Goal: Task Accomplishment & Management: Use online tool/utility

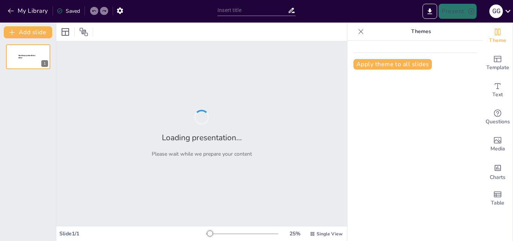
type input "Infraestructura y Mantenimiento: Claves para la Operación [PERSON_NAME] Ferrovi…"
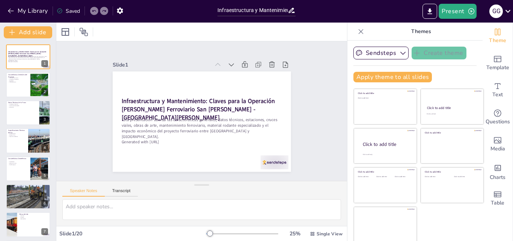
checkbox input "true"
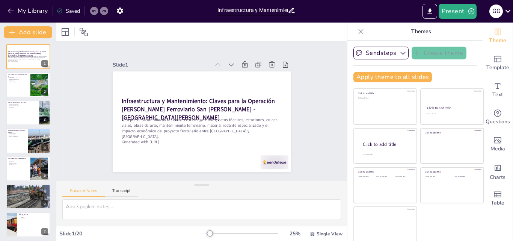
checkbox input "true"
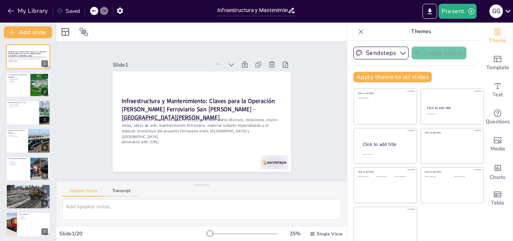
scroll to position [2, 0]
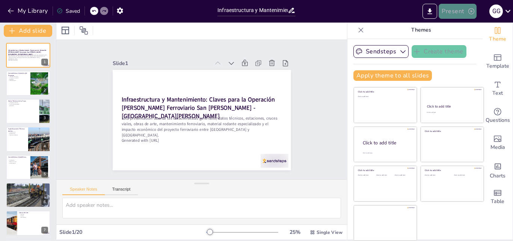
click at [463, 15] on button "Present" at bounding box center [458, 11] width 38 height 15
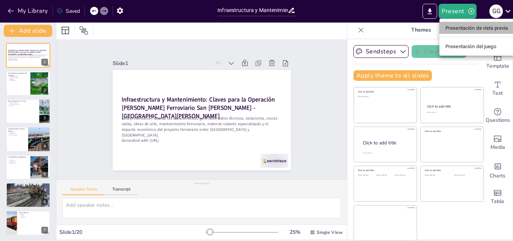
click at [463, 29] on font "Presentación de vista previa" at bounding box center [477, 28] width 63 height 6
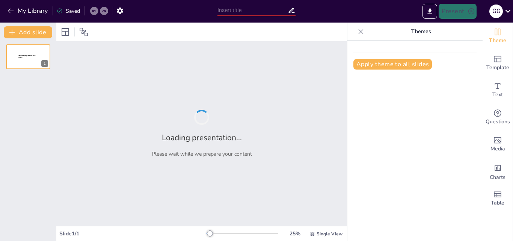
type input "Infraestructura y Mantenimiento: Claves para la Operación [PERSON_NAME] Ferrovi…"
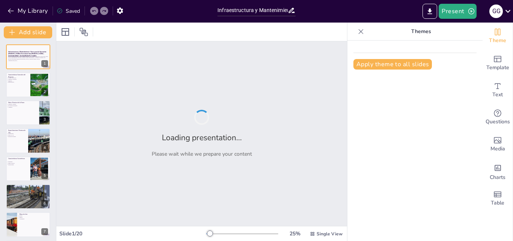
checkbox input "true"
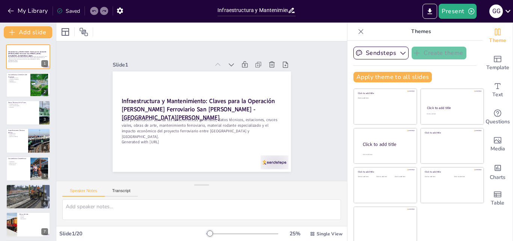
checkbox input "true"
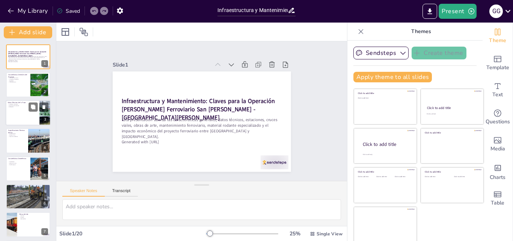
checkbox input "true"
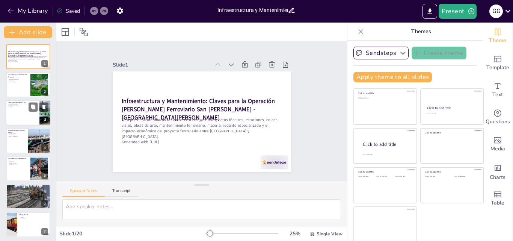
checkbox input "true"
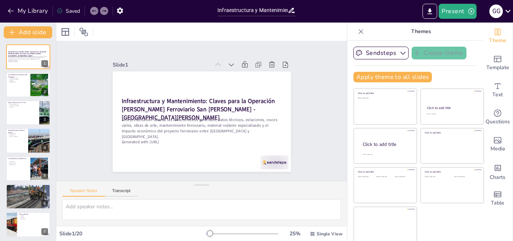
checkbox input "true"
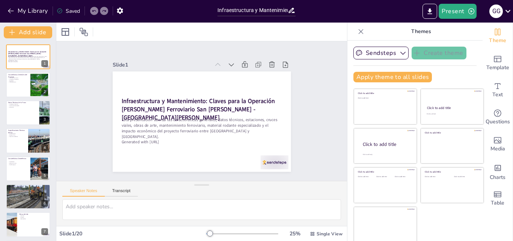
checkbox input "true"
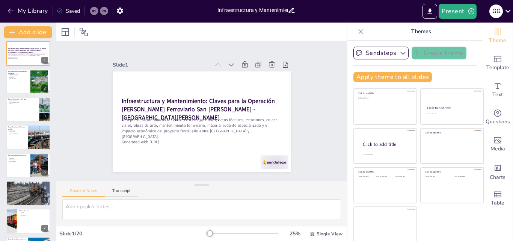
scroll to position [1, 0]
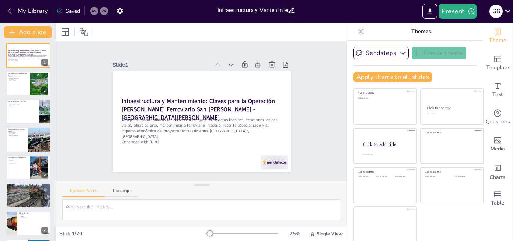
checkbox input "true"
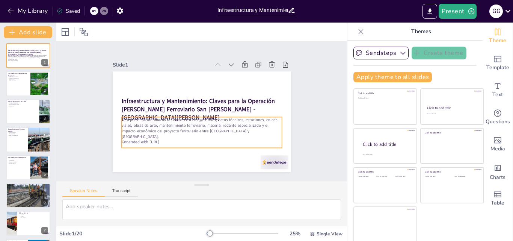
checkbox input "true"
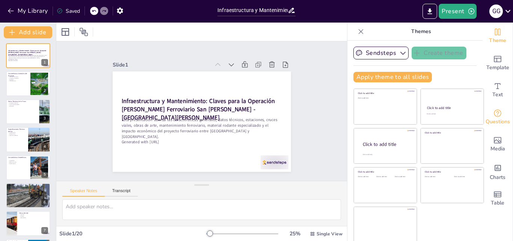
scroll to position [2, 0]
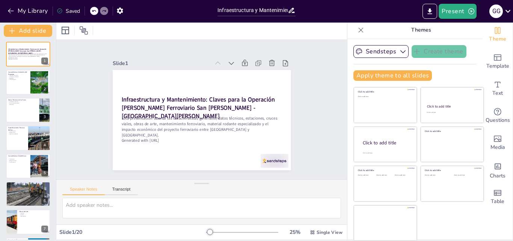
click at [359, 29] on icon at bounding box center [361, 29] width 5 height 5
checkbox input "true"
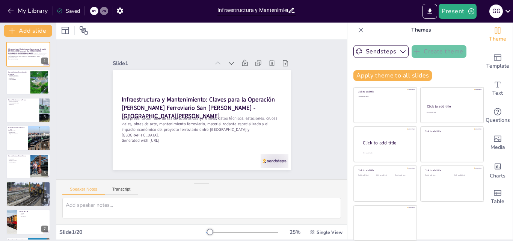
checkbox input "true"
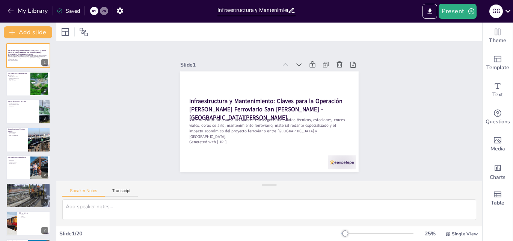
scroll to position [0, 0]
checkbox input "true"
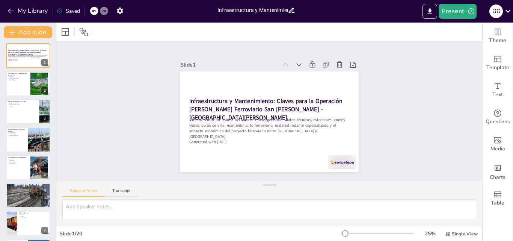
checkbox input "true"
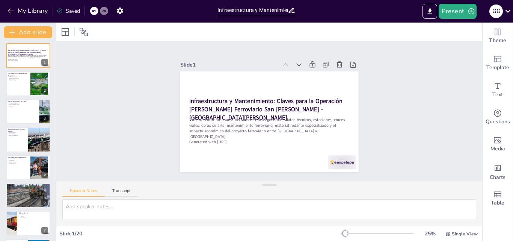
checkbox input "true"
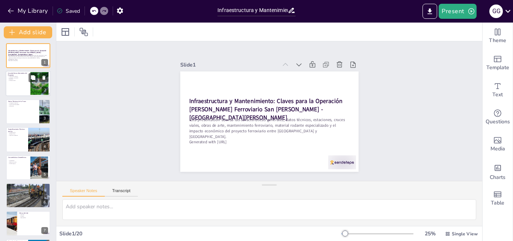
checkbox input "true"
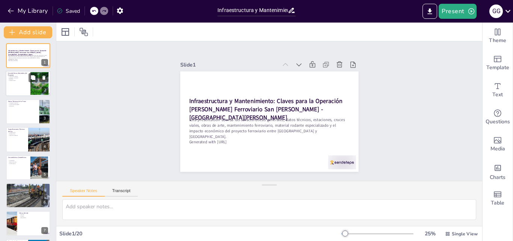
checkbox input "true"
click at [14, 79] on p "Operador" at bounding box center [18, 80] width 20 height 2
type textarea "El corredor ferroviario es una parte integral de la logística del proyecto mine…"
checkbox input "true"
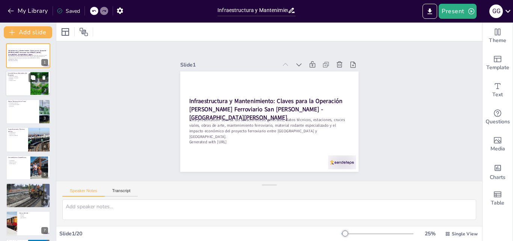
checkbox input "true"
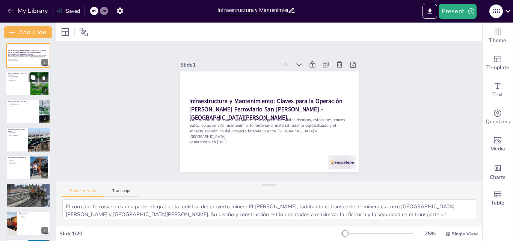
checkbox input "true"
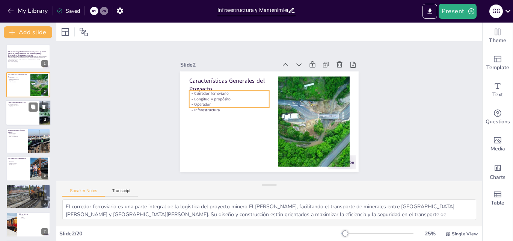
checkbox input "true"
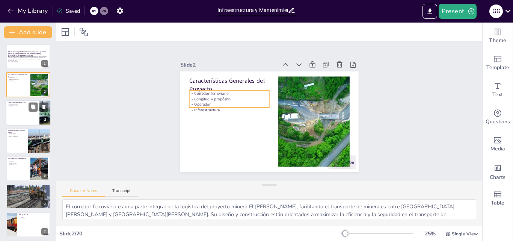
checkbox input "true"
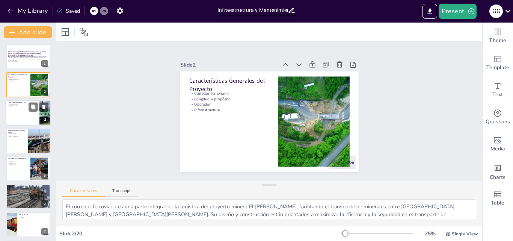
checkbox input "true"
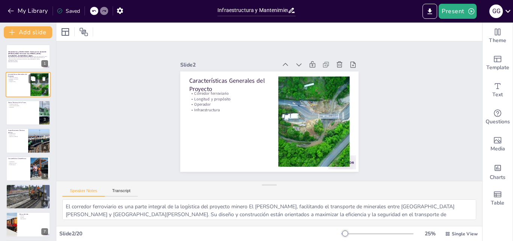
checkbox input "true"
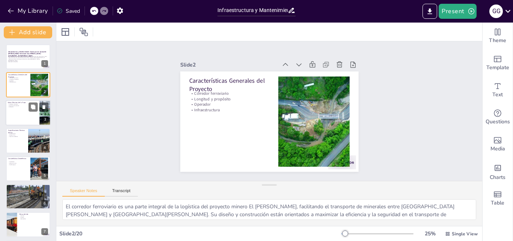
checkbox input "true"
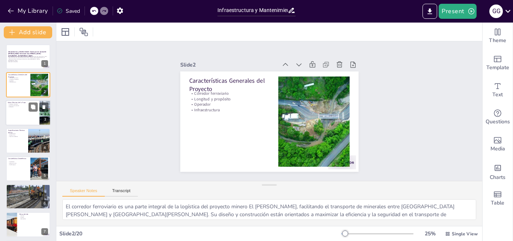
checkbox input "true"
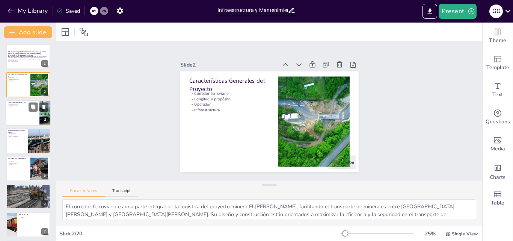
checkbox input "true"
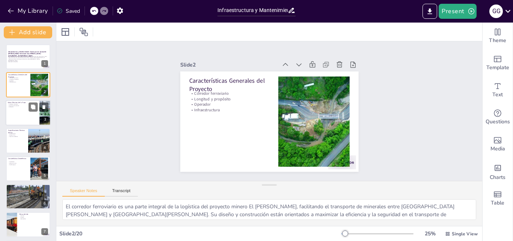
checkbox input "true"
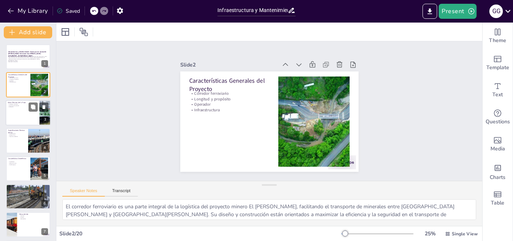
checkbox input "true"
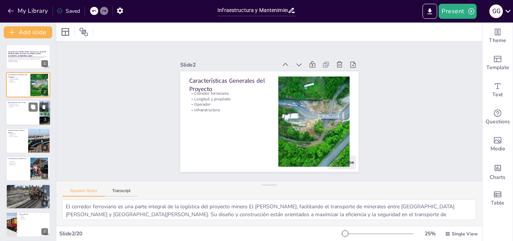
checkbox input "true"
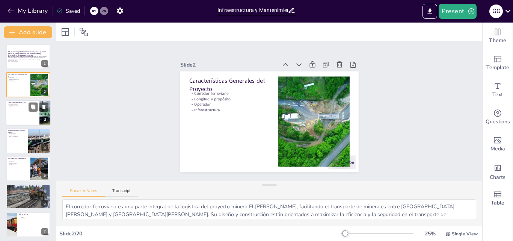
click at [20, 113] on div at bounding box center [28, 113] width 45 height 26
type textarea "La longitud de 285 km y el desnivel de 600 metros son aspectos fundamentales a …"
checkbox input "true"
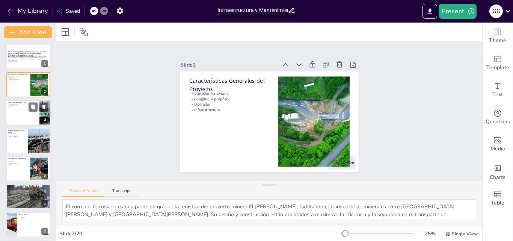
checkbox input "true"
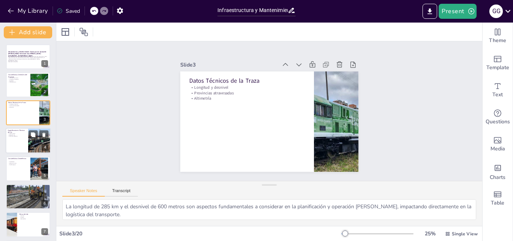
checkbox input "true"
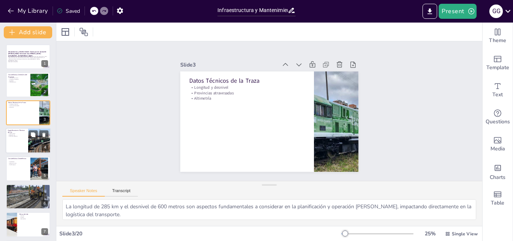
checkbox input "true"
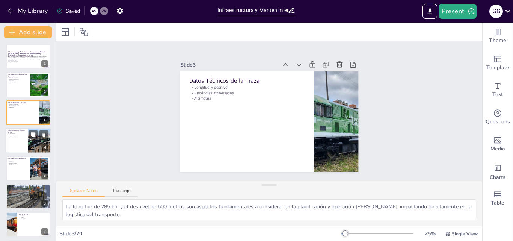
checkbox input "true"
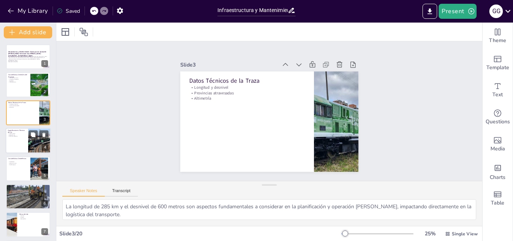
checkbox input "true"
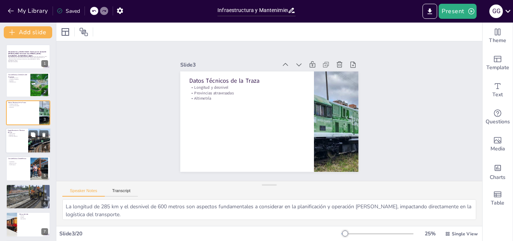
click at [15, 139] on div at bounding box center [28, 141] width 45 height 26
type textarea "La trocha ancha de 1.676 mm es una característica clave que permite el transpor…"
checkbox input "true"
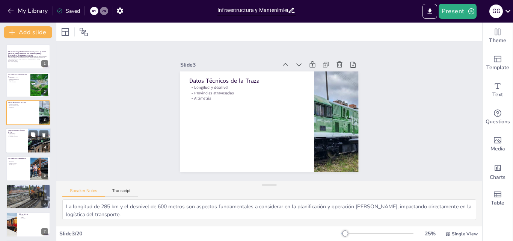
checkbox input "true"
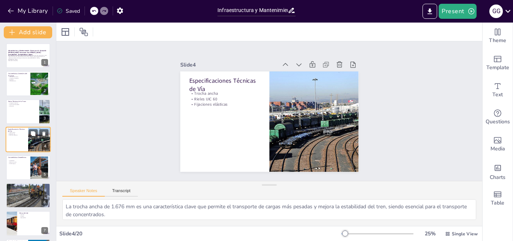
scroll to position [39, 0]
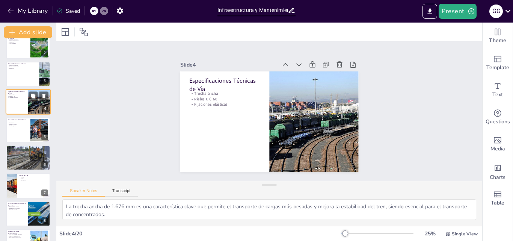
checkbox input "true"
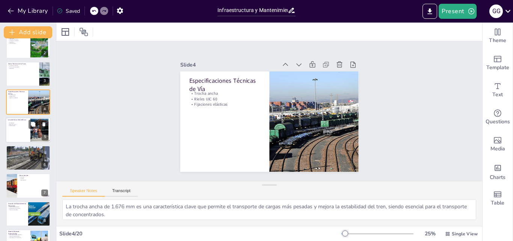
click at [15, 139] on div at bounding box center [28, 130] width 45 height 26
type textarea "Las pendientes del corredor, que oscilan entre 0,5‰ y 12‰, son un aspecto críti…"
checkbox input "true"
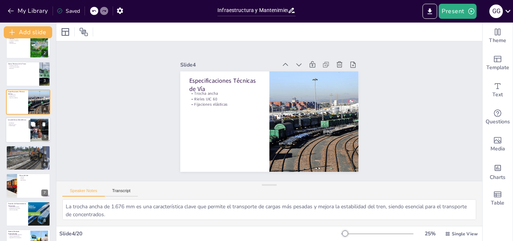
checkbox input "true"
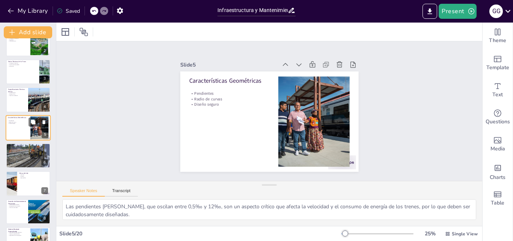
scroll to position [67, 0]
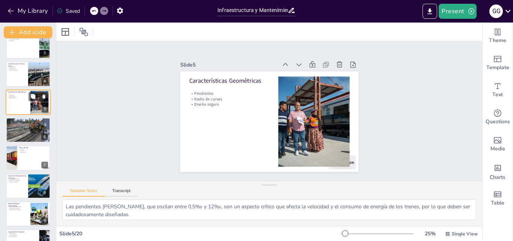
checkbox input "true"
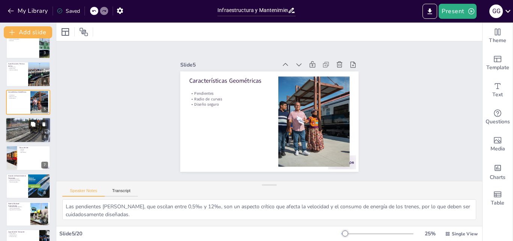
click at [15, 131] on div at bounding box center [28, 130] width 45 height 28
type textarea "Las estaciones principales son fundamentales para el funcionamiento del corredo…"
checkbox input "true"
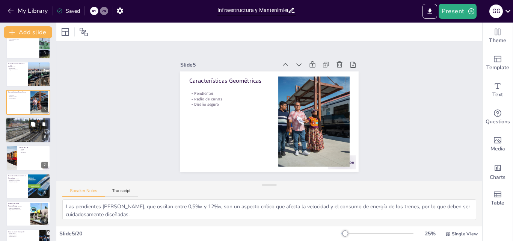
checkbox input "true"
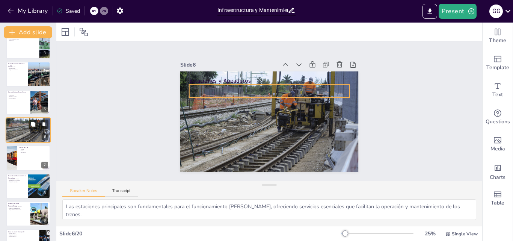
scroll to position [57, 0]
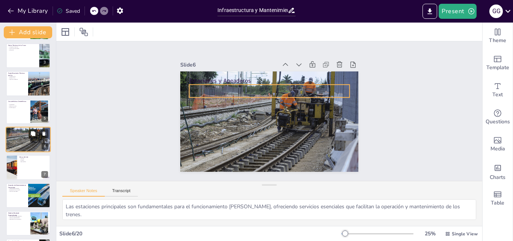
checkbox input "true"
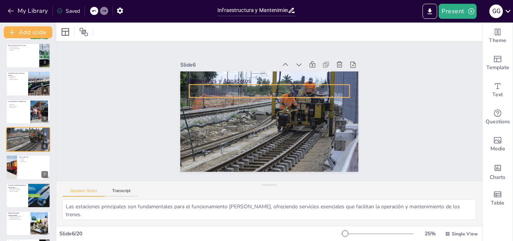
checkbox input "true"
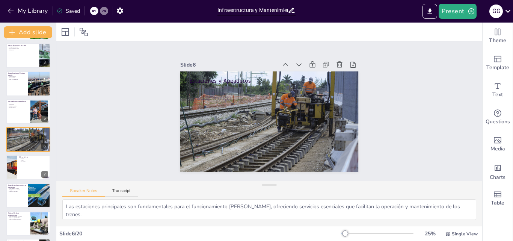
checkbox input "true"
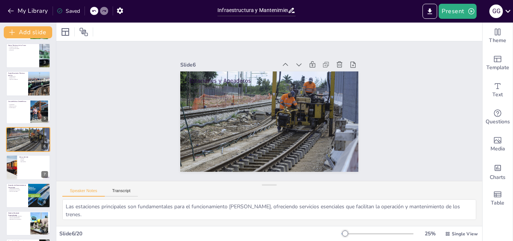
checkbox input "true"
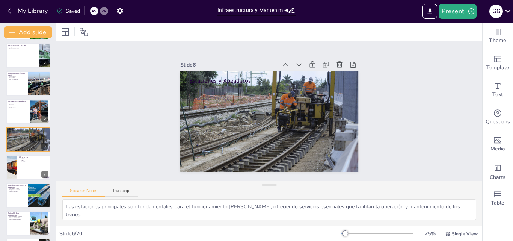
checkbox input "true"
click at [23, 163] on div at bounding box center [28, 168] width 45 height 26
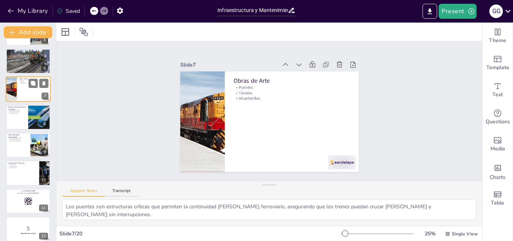
scroll to position [160, 0]
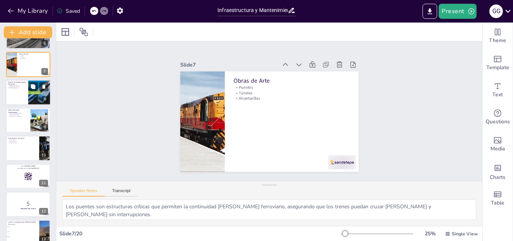
click at [18, 97] on div at bounding box center [28, 93] width 45 height 26
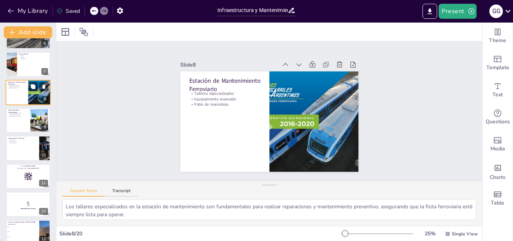
scroll to position [113, 0]
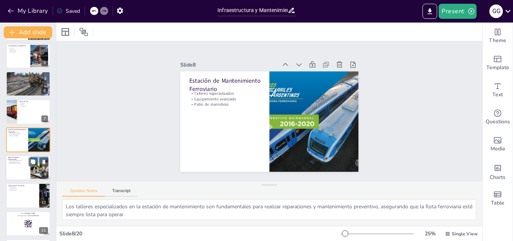
click at [19, 165] on div at bounding box center [28, 168] width 45 height 26
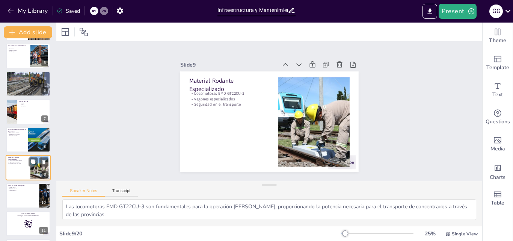
scroll to position [141, 0]
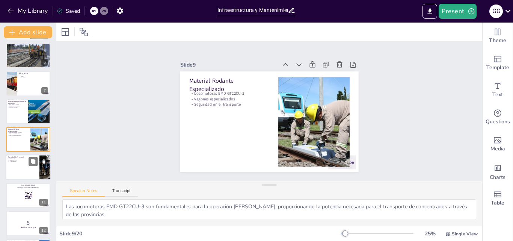
click at [18, 165] on div at bounding box center [28, 168] width 45 height 26
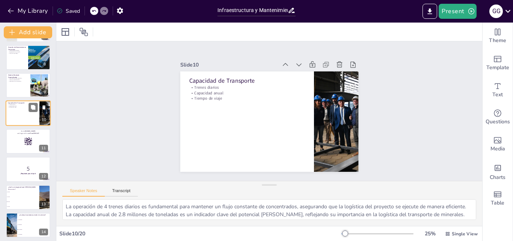
scroll to position [244, 0]
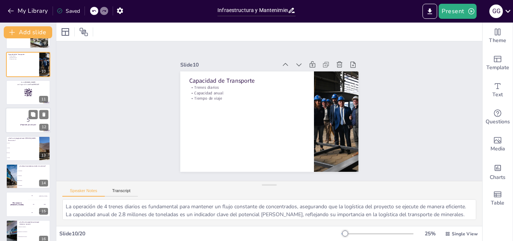
click at [16, 115] on div at bounding box center [28, 120] width 45 height 26
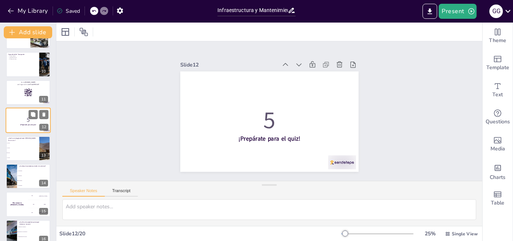
scroll to position [225, 0]
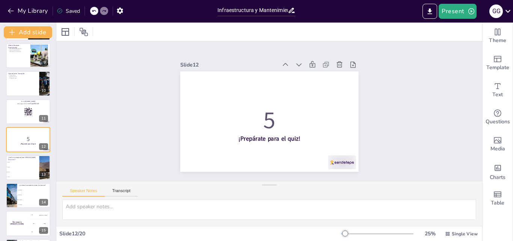
click at [20, 98] on div "Infraestructura y Mantenimiento: Claves para la Operación del Corredor Ferrovia…" at bounding box center [28, 98] width 56 height 556
click at [15, 167] on span "300 km" at bounding box center [23, 166] width 32 height 1
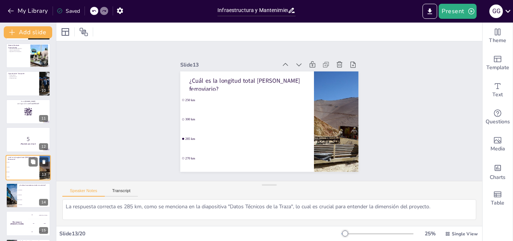
scroll to position [252, 0]
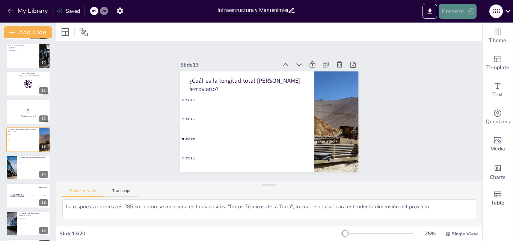
click at [454, 13] on button "Present" at bounding box center [458, 11] width 38 height 15
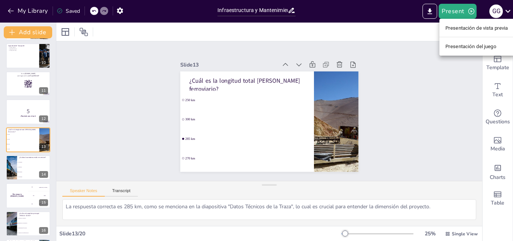
click at [455, 29] on font "Presentación de vista previa" at bounding box center [477, 28] width 63 height 6
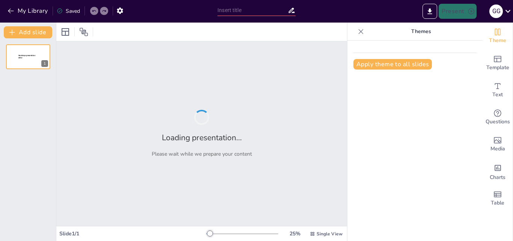
type input "Infraestructura y Mantenimiento: Claves para la Operación [PERSON_NAME] Ferrovi…"
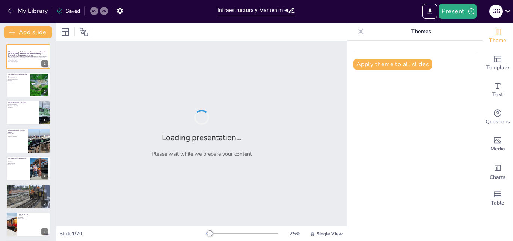
checkbox input "true"
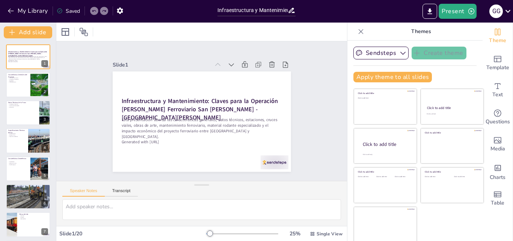
checkbox input "true"
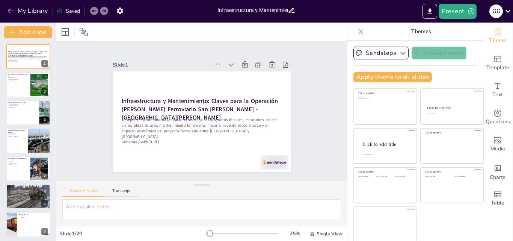
checkbox input "true"
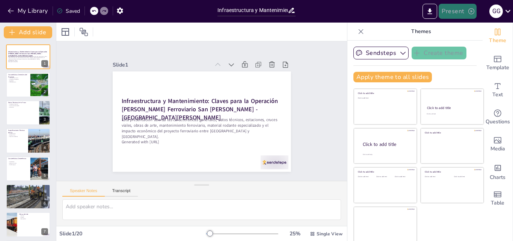
click at [458, 14] on button "Present" at bounding box center [458, 11] width 38 height 15
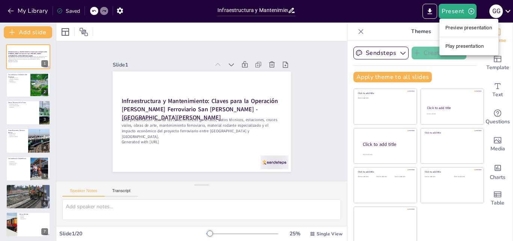
click at [460, 47] on li "Play presentation" at bounding box center [469, 46] width 59 height 12
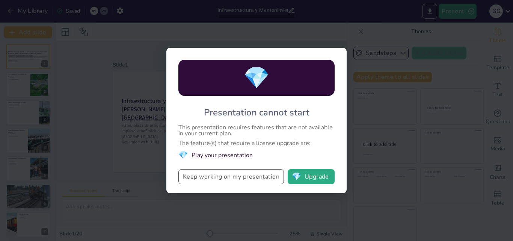
click at [260, 175] on button "Keep working on my presentation" at bounding box center [231, 176] width 106 height 15
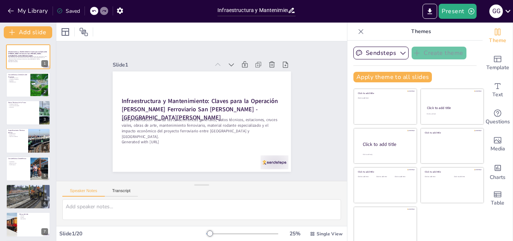
checkbox input "true"
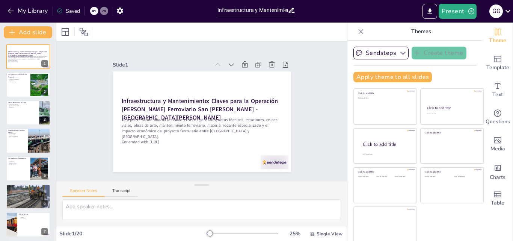
checkbox input "true"
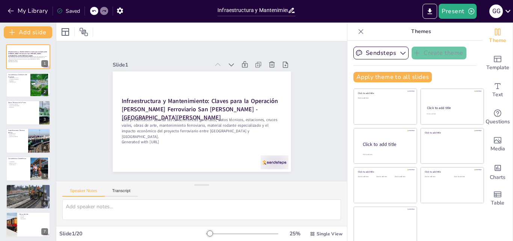
checkbox input "true"
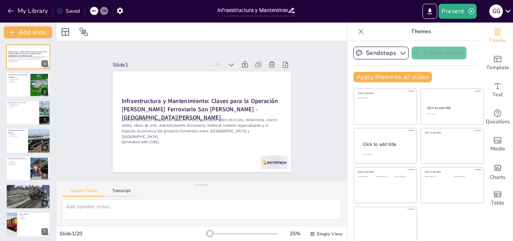
checkbox input "true"
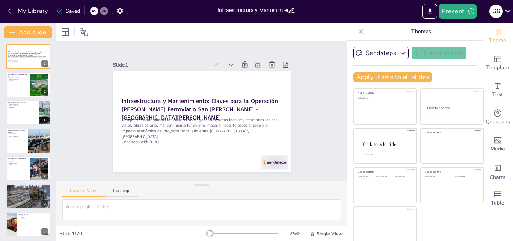
click at [106, 10] on icon at bounding box center [104, 11] width 5 height 5
checkbox input "true"
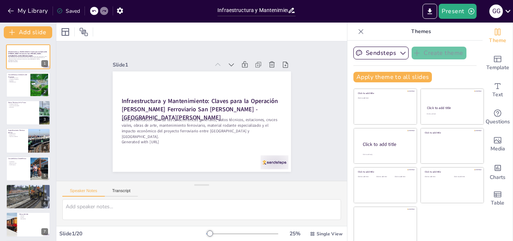
checkbox input "true"
click at [95, 12] on icon at bounding box center [94, 11] width 5 height 5
checkbox input "true"
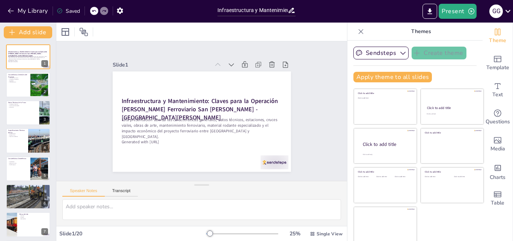
checkbox input "true"
click at [103, 12] on icon at bounding box center [104, 11] width 5 height 5
checkbox input "true"
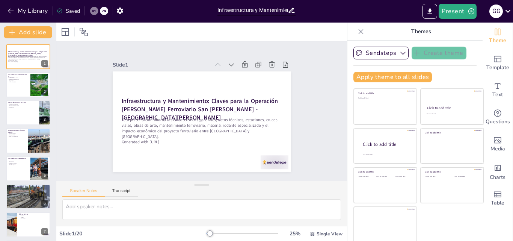
checkbox input "true"
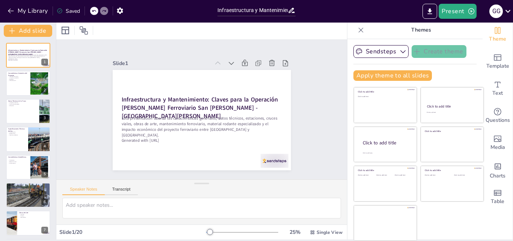
checkbox input "true"
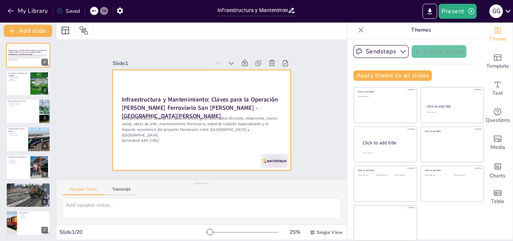
checkbox input "true"
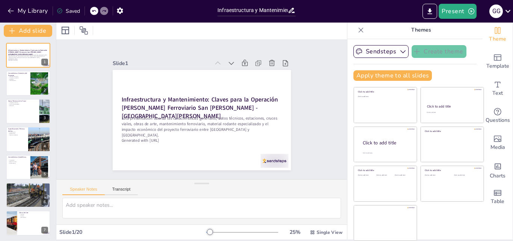
checkbox input "true"
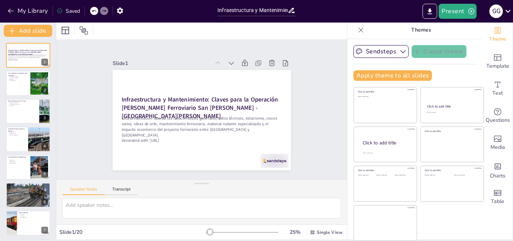
checkbox input "true"
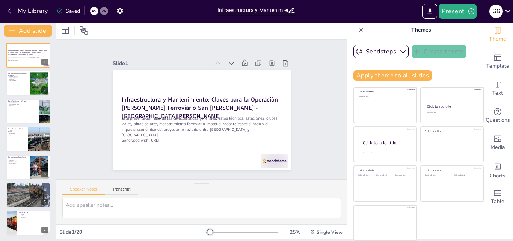
checkbox input "true"
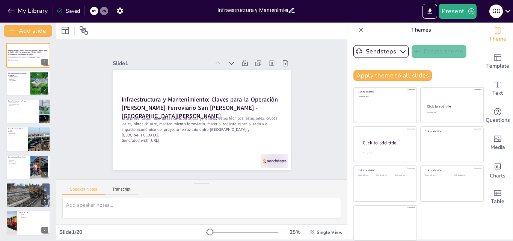
checkbox input "true"
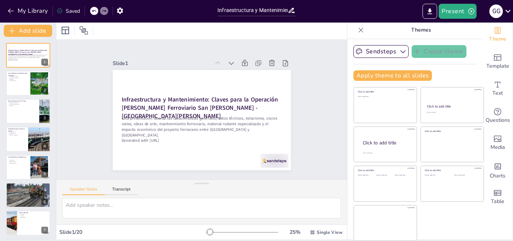
checkbox input "true"
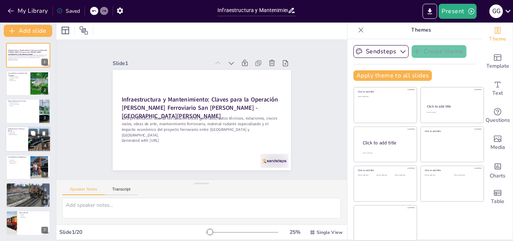
checkbox input "true"
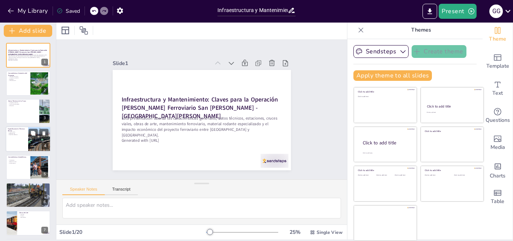
checkbox input "true"
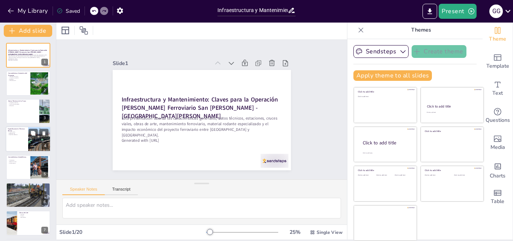
checkbox input "true"
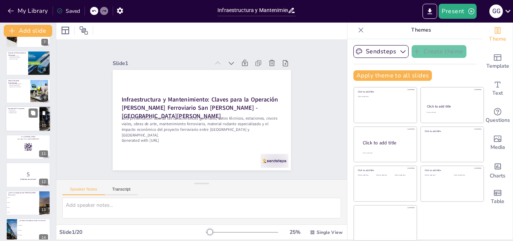
checkbox input "true"
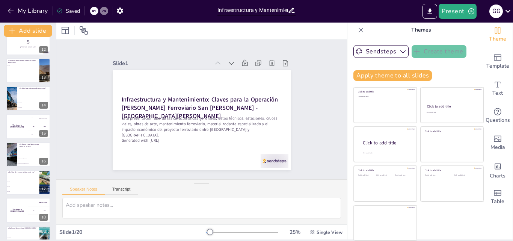
scroll to position [366, 0]
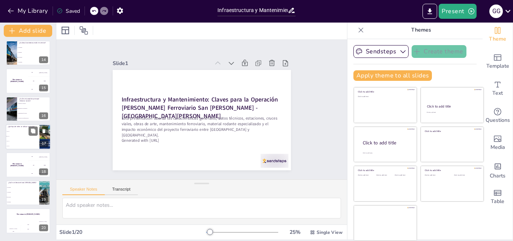
checkbox input "true"
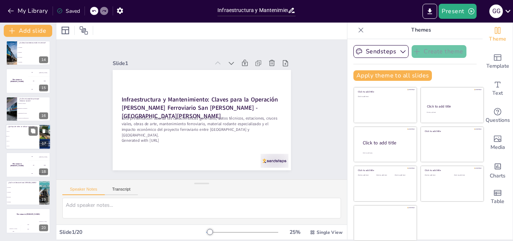
checkbox input "true"
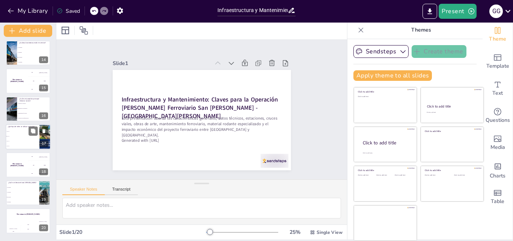
checkbox input "true"
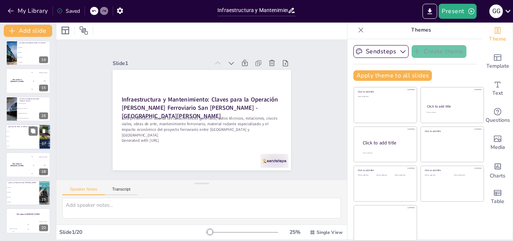
checkbox input "true"
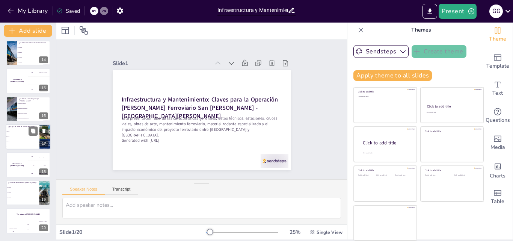
checkbox input "true"
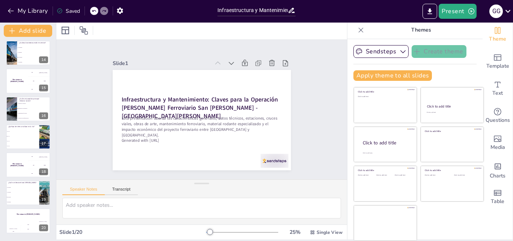
checkbox input "true"
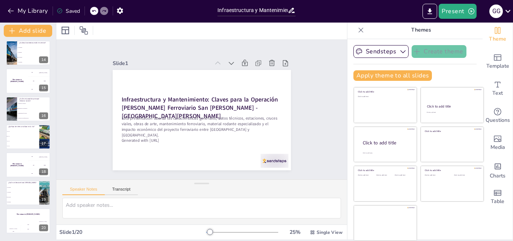
checkbox input "true"
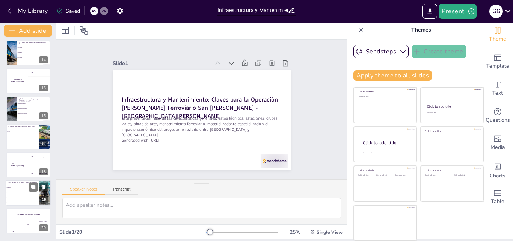
checkbox input "true"
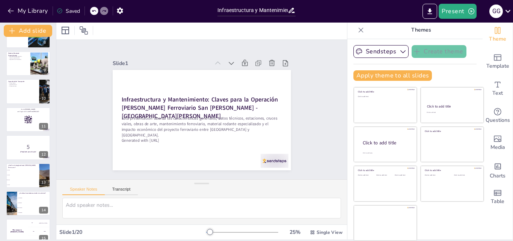
scroll to position [140, 0]
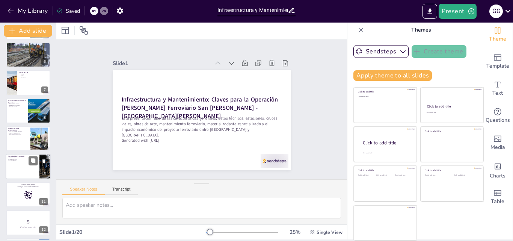
checkbox input "true"
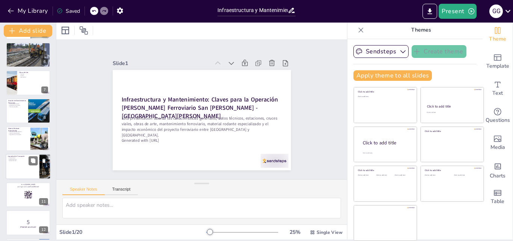
click at [23, 165] on div at bounding box center [28, 167] width 45 height 26
type textarea "La operación de 4 trenes diarios es fundamental para mantener un flujo constant…"
checkbox input "true"
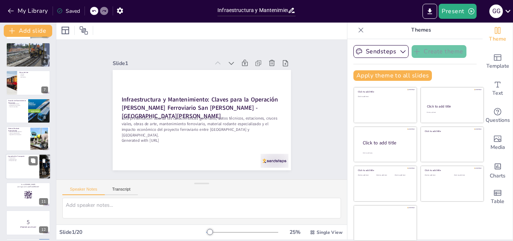
checkbox input "true"
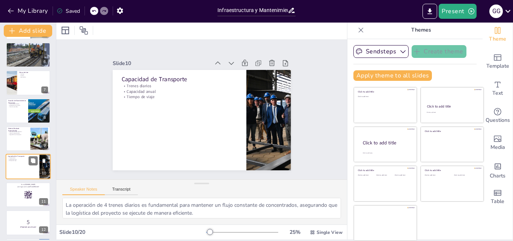
scroll to position [169, 0]
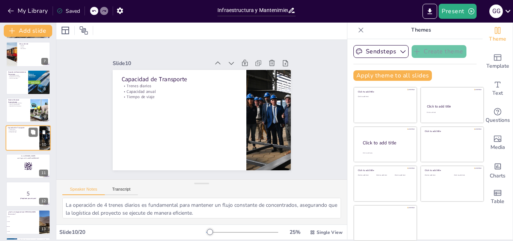
checkbox input "true"
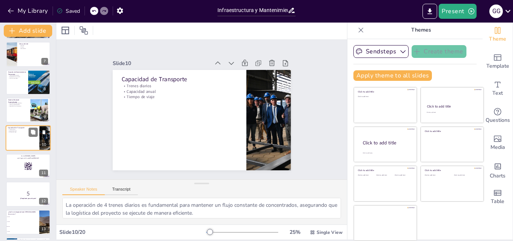
checkbox input "true"
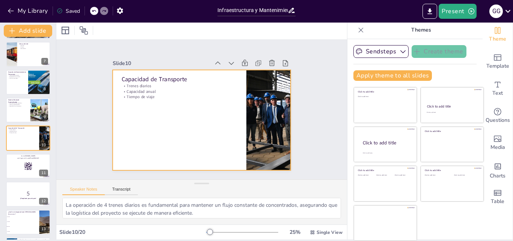
checkbox input "true"
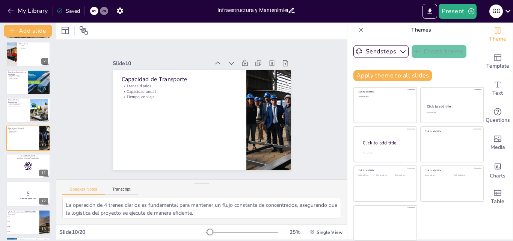
checkbox input "true"
